Goal: Transaction & Acquisition: Purchase product/service

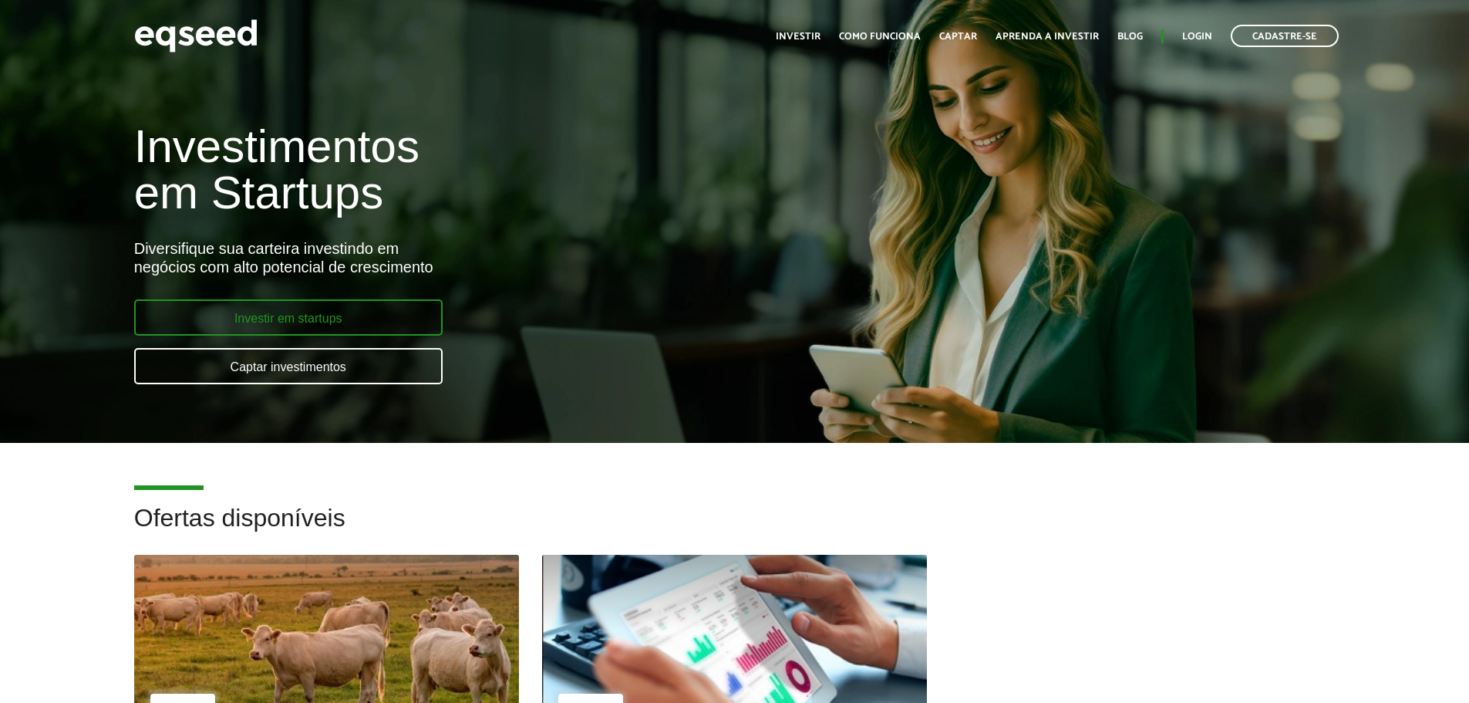
click at [355, 304] on link "Investir em startups" at bounding box center [288, 317] width 308 height 36
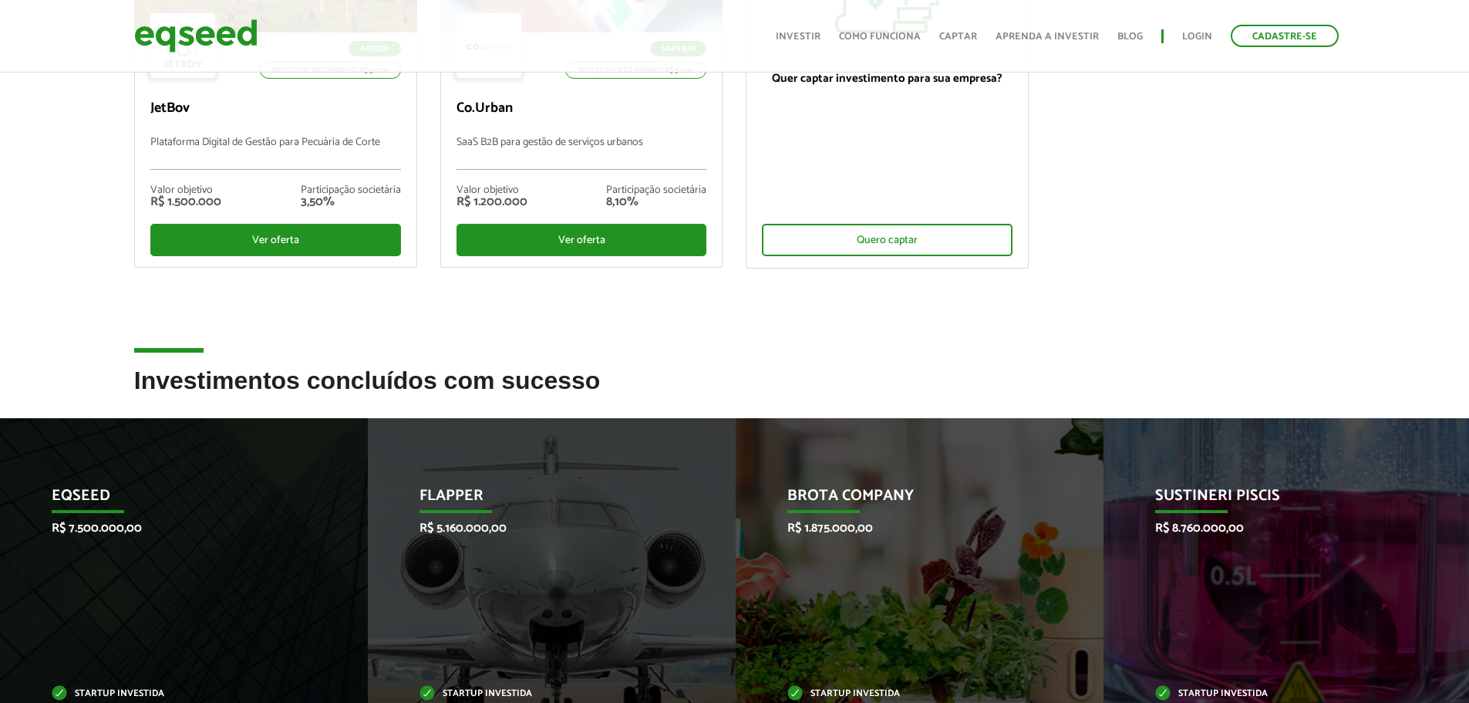
scroll to position [308, 0]
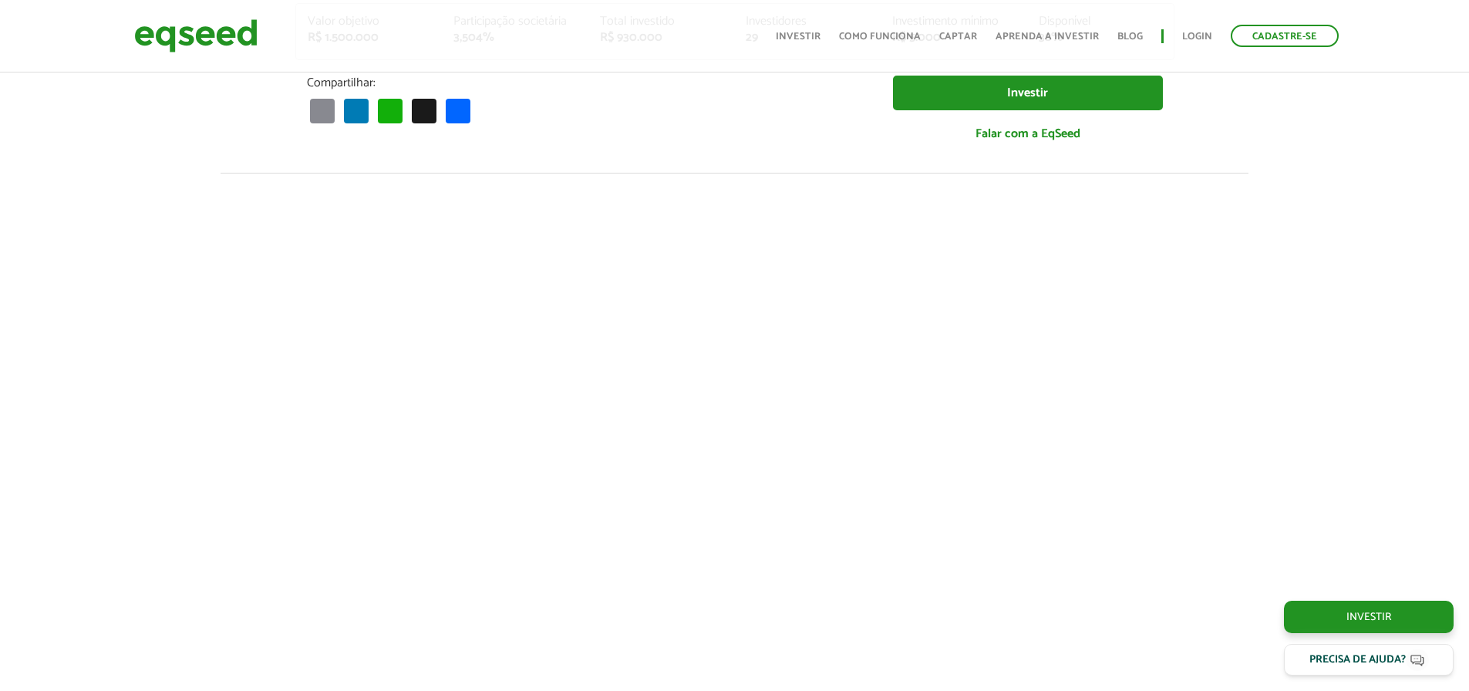
scroll to position [1765, 0]
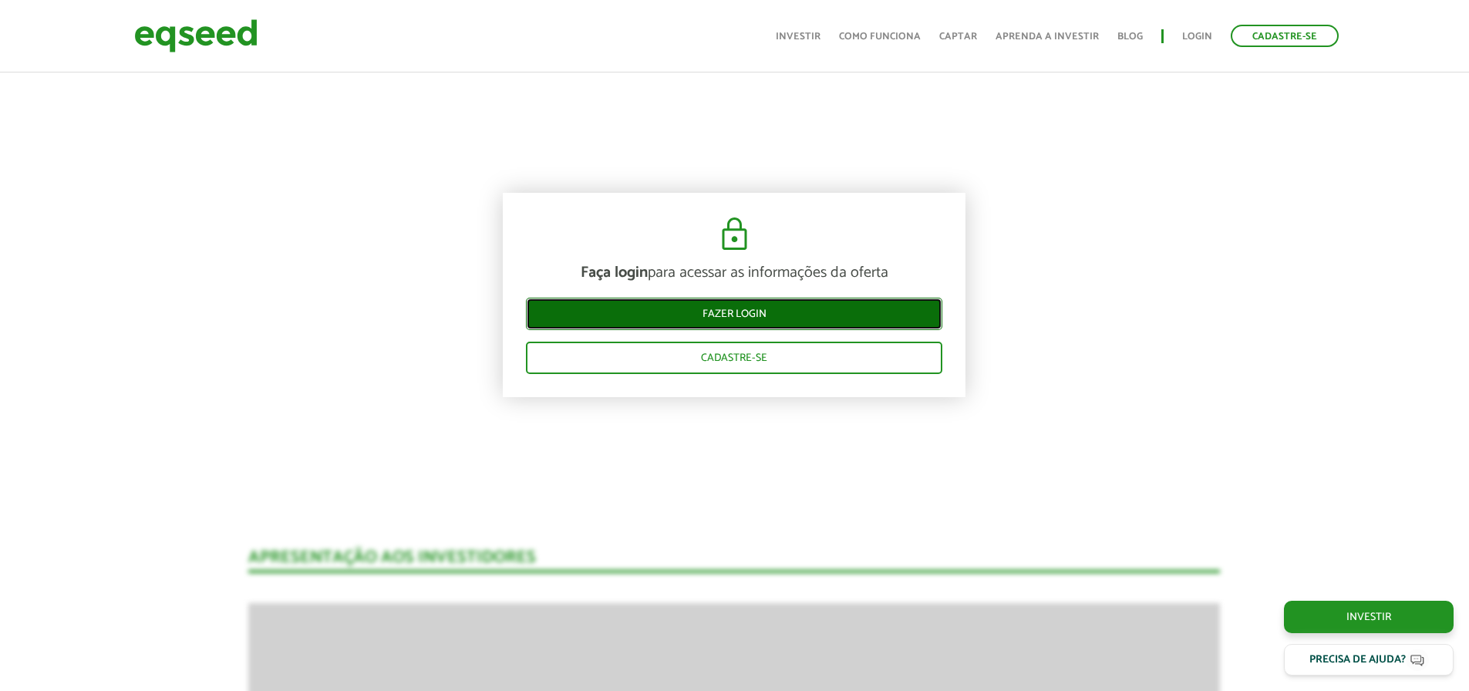
click at [769, 319] on link "Fazer login" at bounding box center [734, 314] width 416 height 32
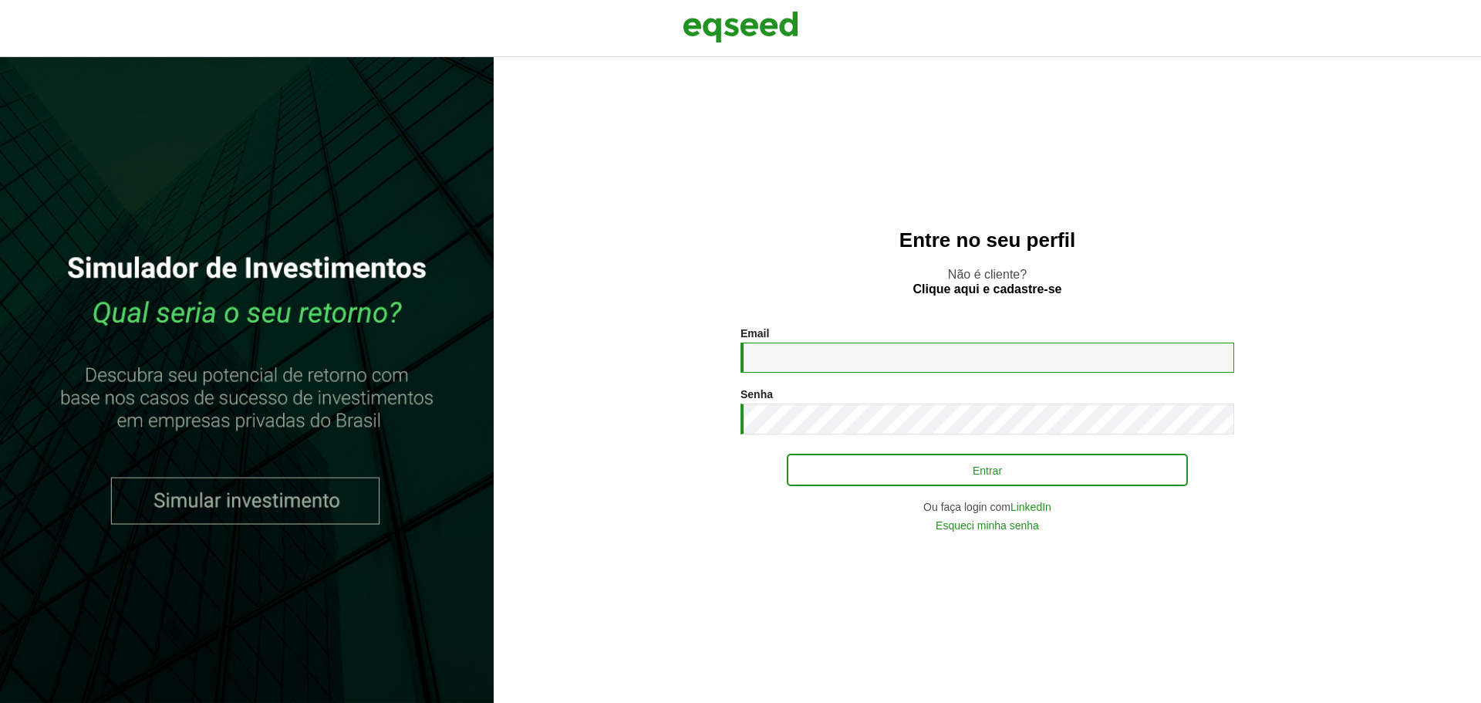
type input "**********"
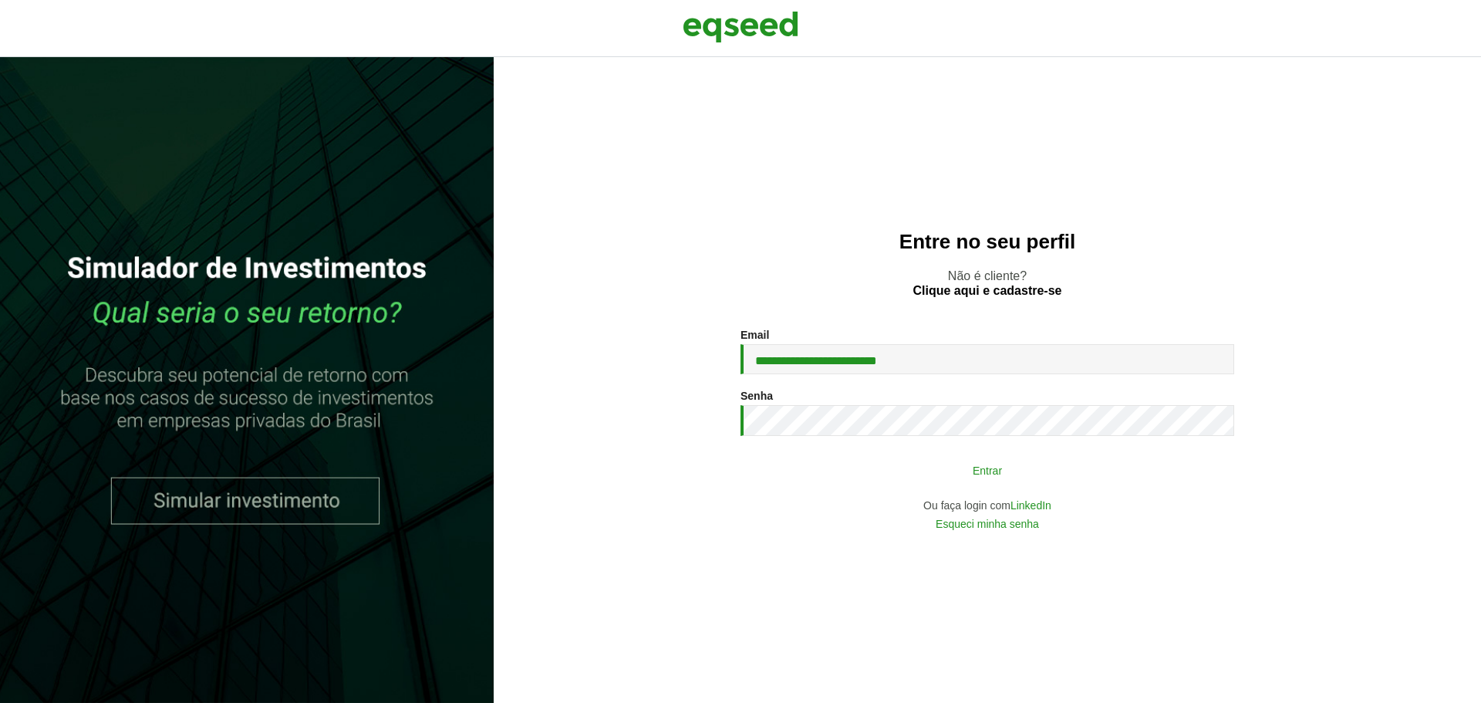
click at [834, 474] on button "Entrar" at bounding box center [987, 469] width 401 height 29
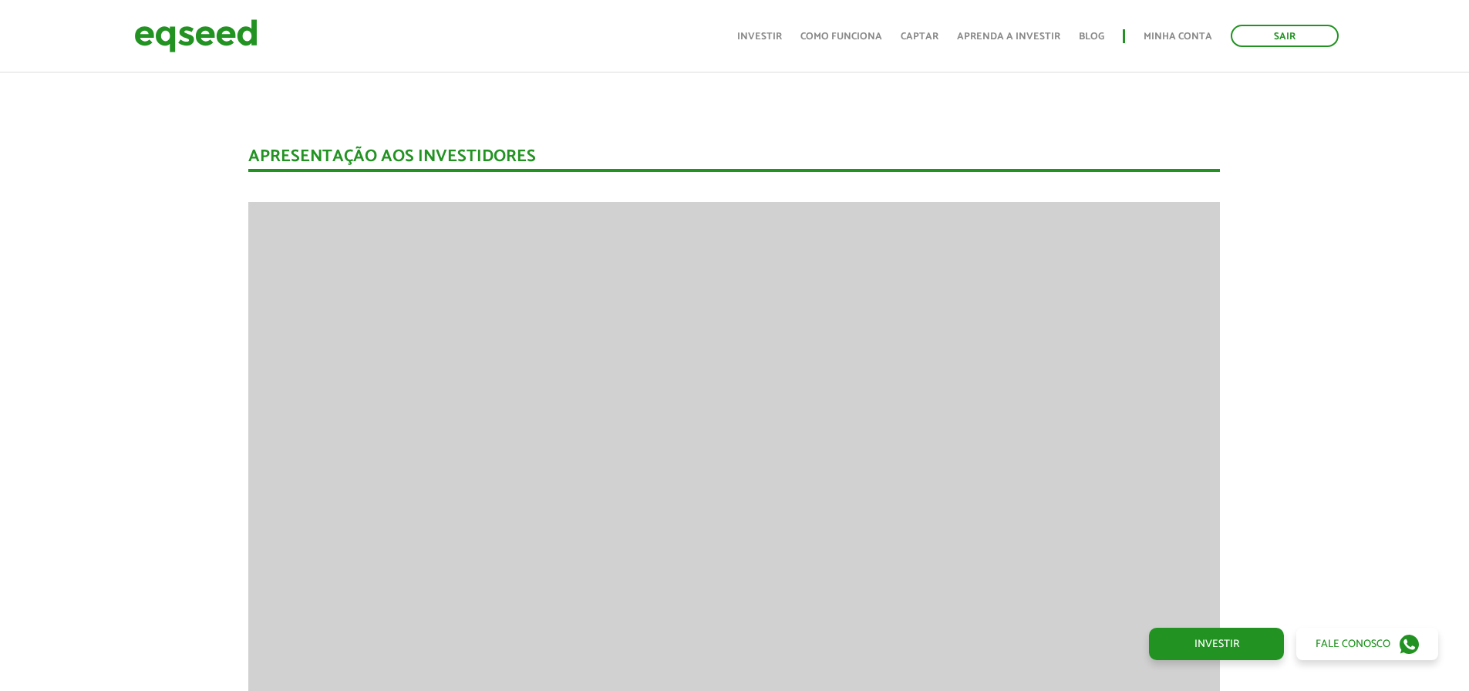
scroll to position [1970, 0]
